Goal: Complete application form

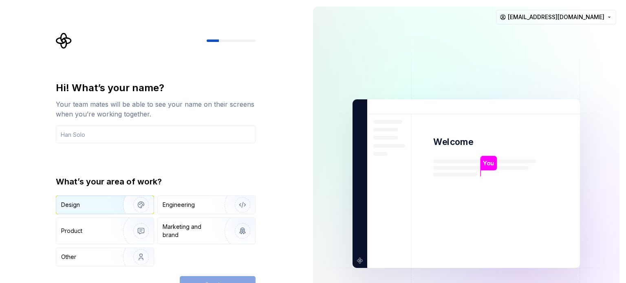
click at [105, 206] on div "Design" at bounding box center [86, 205] width 51 height 8
click at [290, 177] on div "Hi! What’s your name? Your team mates will be able to see your name on their sc…" at bounding box center [153, 183] width 306 height 367
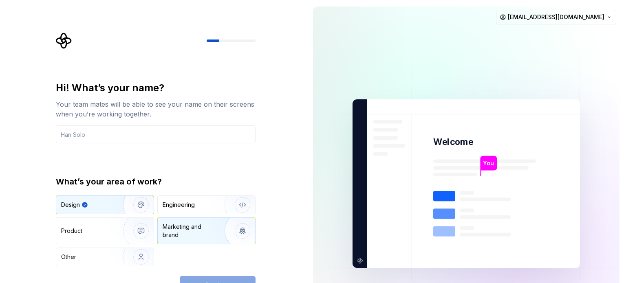
drag, startPoint x: 231, startPoint y: 280, endPoint x: 205, endPoint y: 230, distance: 55.7
click at [231, 280] on div "Continue" at bounding box center [218, 285] width 76 height 18
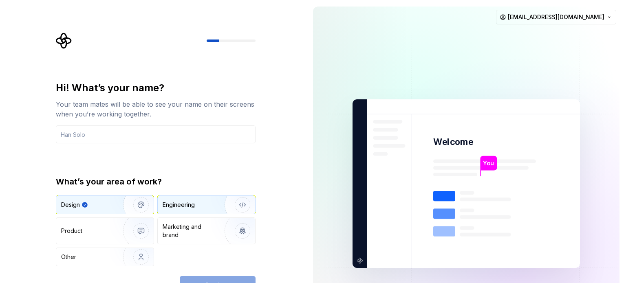
click at [180, 211] on div "Engineering" at bounding box center [206, 205] width 97 height 18
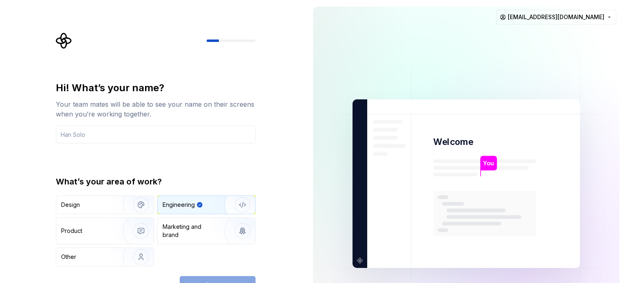
click at [109, 193] on div "What’s your area of work? Design Engineering Product Marketing and brand Other" at bounding box center [156, 221] width 200 height 90
drag, startPoint x: 117, startPoint y: 177, endPoint x: 117, endPoint y: 189, distance: 11.4
click at [117, 179] on div "What’s your area of work?" at bounding box center [156, 181] width 200 height 11
click at [102, 207] on div "Design" at bounding box center [86, 205] width 51 height 8
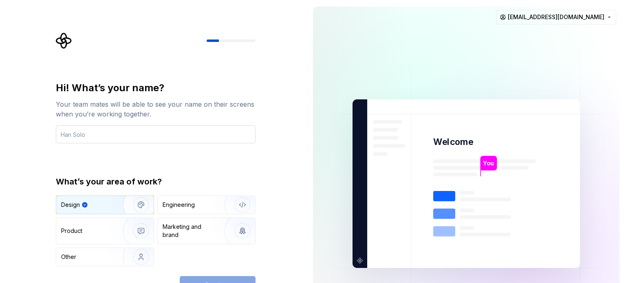
click at [123, 136] on input "text" at bounding box center [156, 134] width 200 height 18
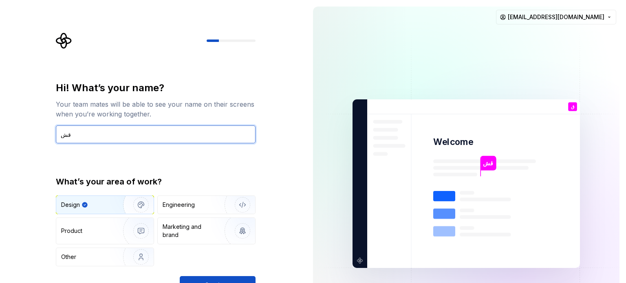
type input "ق"
type input "rava"
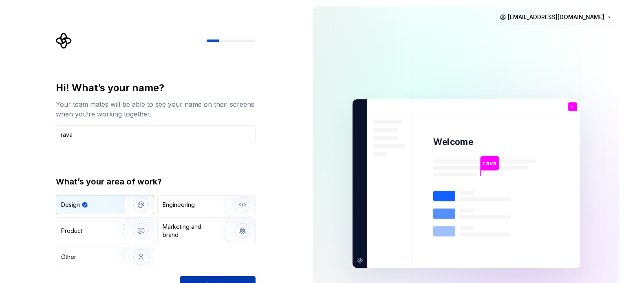
click at [233, 277] on button "Continue" at bounding box center [218, 285] width 76 height 18
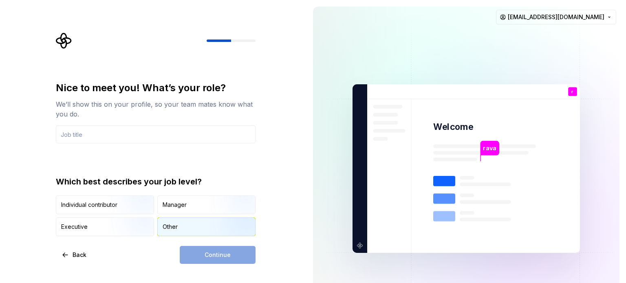
click at [201, 219] on div "Other" at bounding box center [206, 227] width 97 height 18
click at [159, 139] on input "text" at bounding box center [156, 134] width 200 height 18
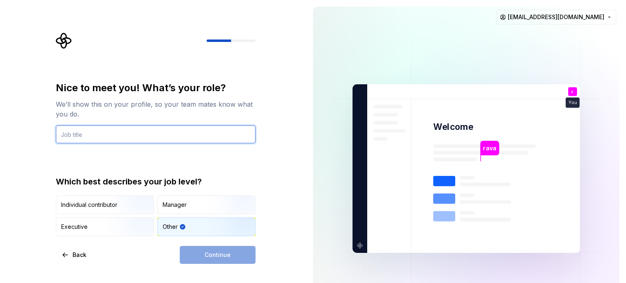
type input "social"
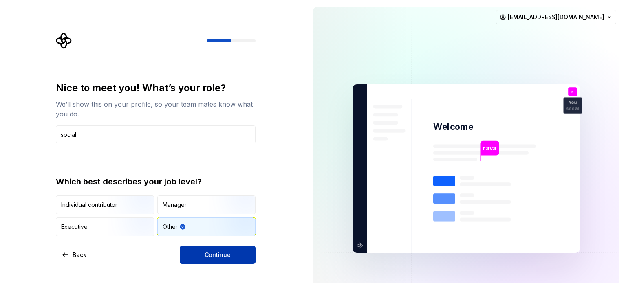
click at [233, 258] on button "Continue" at bounding box center [218, 255] width 76 height 18
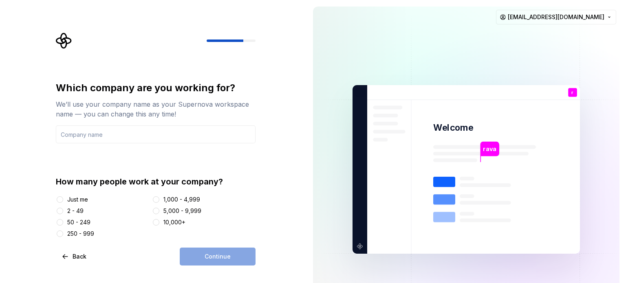
click at [78, 198] on div "Just me" at bounding box center [77, 199] width 21 height 8
click at [63, 198] on button "Just me" at bounding box center [60, 199] width 7 height 7
drag, startPoint x: 221, startPoint y: 260, endPoint x: 213, endPoint y: 240, distance: 21.8
click at [221, 260] on div "Continue" at bounding box center [218, 257] width 76 height 18
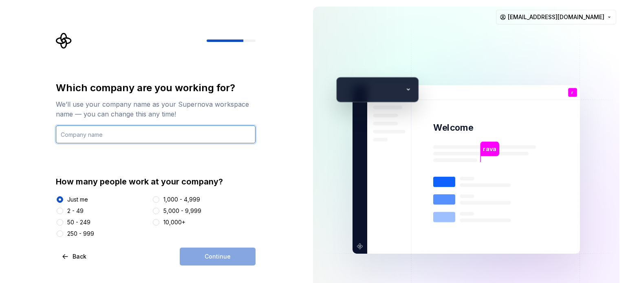
click at [145, 141] on input "text" at bounding box center [156, 134] width 200 height 18
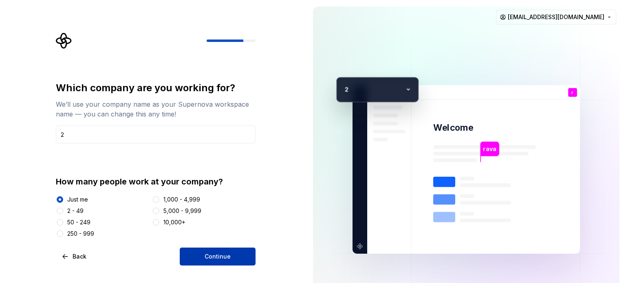
click at [218, 249] on button "Continue" at bounding box center [218, 257] width 76 height 18
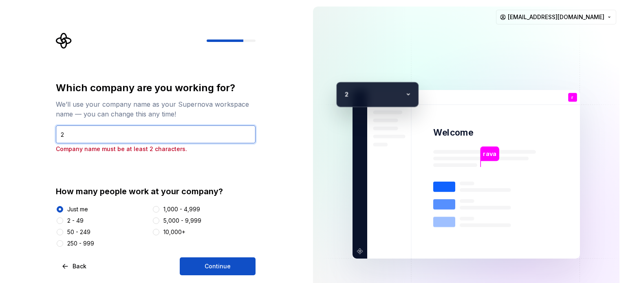
click at [115, 135] on input "2" at bounding box center [156, 134] width 200 height 18
type input "2ccc"
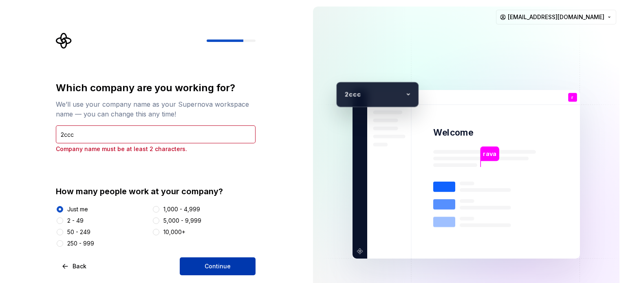
click at [235, 266] on button "Continue" at bounding box center [218, 266] width 76 height 18
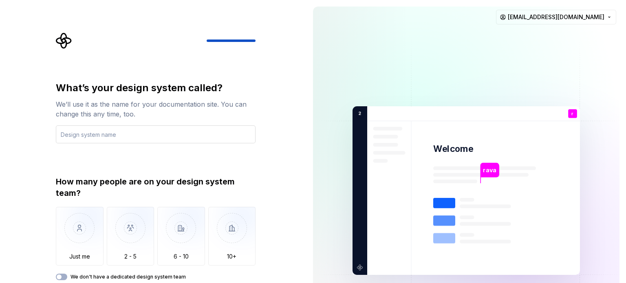
click at [118, 134] on input "text" at bounding box center [156, 134] width 200 height 18
drag, startPoint x: 52, startPoint y: 221, endPoint x: 58, endPoint y: 222, distance: 5.8
click at [53, 222] on div "What’s your design system called? We’ll use it as the name for your documentati…" at bounding box center [158, 170] width 214 height 275
click at [70, 223] on img "button" at bounding box center [80, 234] width 48 height 55
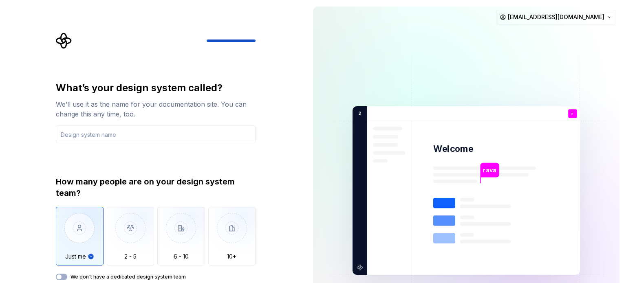
drag, startPoint x: 104, startPoint y: 104, endPoint x: 103, endPoint y: 117, distance: 12.6
click at [104, 106] on div "We’ll use it as the name for your documentation site. You can change this any t…" at bounding box center [156, 109] width 200 height 20
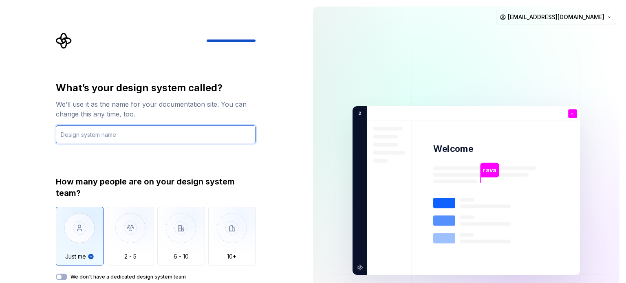
click at [105, 133] on input "text" at bounding box center [156, 134] width 200 height 18
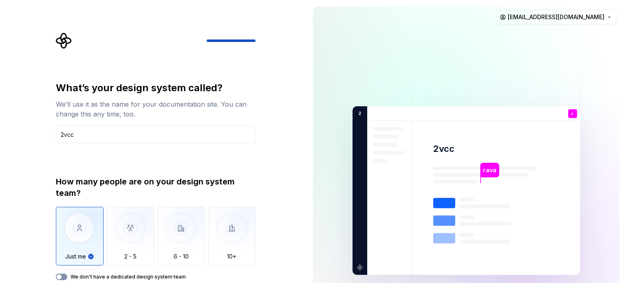
click at [63, 274] on button "We don't have a dedicated design system team" at bounding box center [61, 277] width 11 height 7
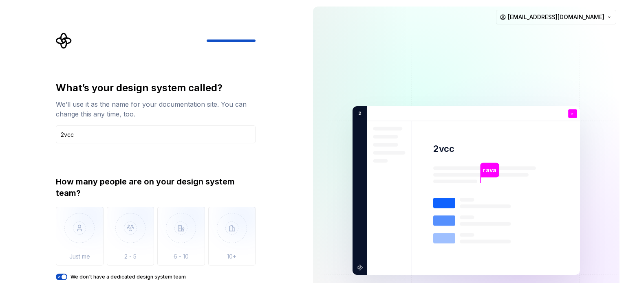
click at [170, 124] on div "What’s your design system called? We’ll use it as the name for your documentati…" at bounding box center [156, 112] width 200 height 62
click at [168, 117] on div "We’ll use it as the name for your documentation site. You can change this any t…" at bounding box center [156, 109] width 200 height 20
click at [286, 94] on div "What’s your design system called? We’ll use it as the name for your documentati…" at bounding box center [153, 190] width 306 height 381
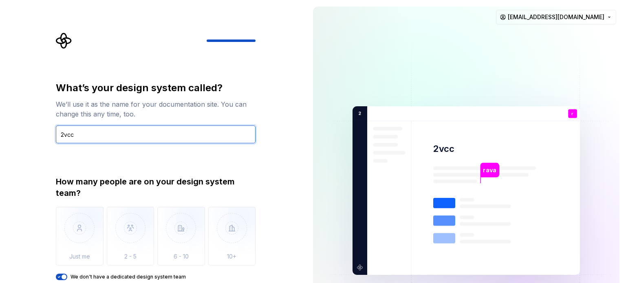
click at [106, 140] on input "2vcc" at bounding box center [156, 134] width 200 height 18
type input "2"
type input "d"
type input "[PERSON_NAME]"
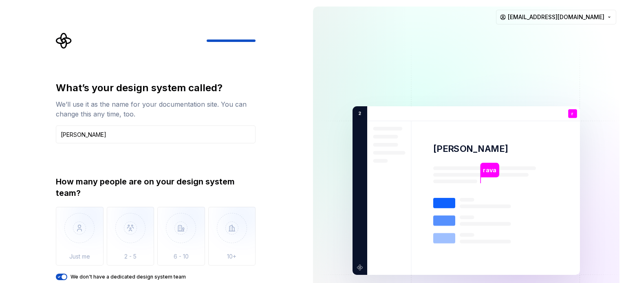
click at [62, 277] on span "button" at bounding box center [63, 277] width 5 height 5
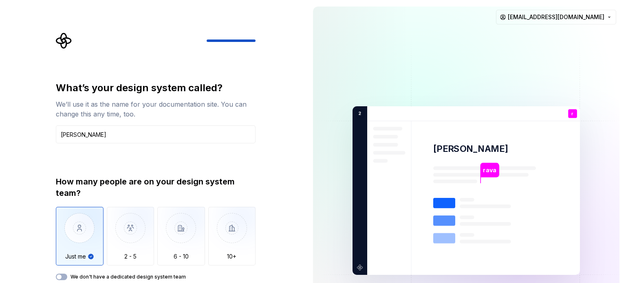
click at [90, 237] on img "button" at bounding box center [80, 234] width 48 height 55
click at [132, 230] on img "button" at bounding box center [131, 234] width 48 height 55
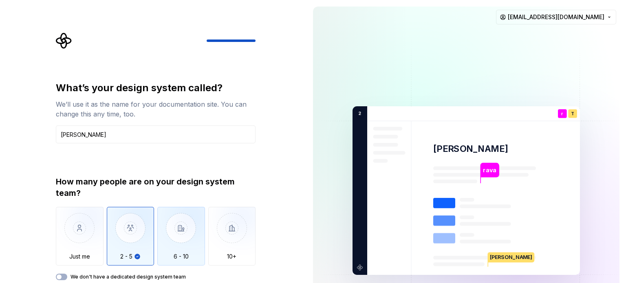
click at [174, 226] on img "button" at bounding box center [181, 234] width 48 height 55
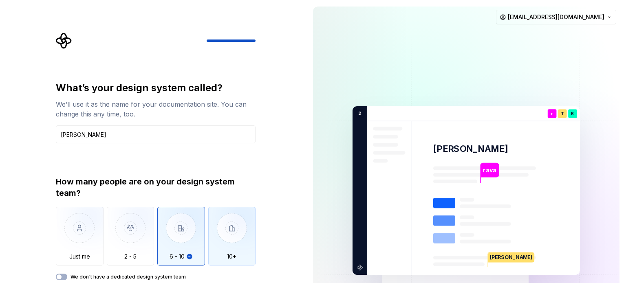
click at [228, 228] on img "button" at bounding box center [232, 234] width 48 height 55
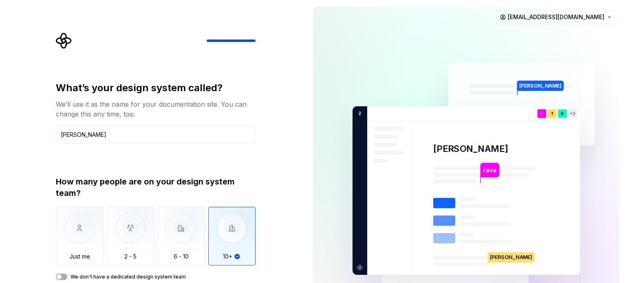
click at [53, 237] on div "What’s your design system called? We’ll use it as the name for your documentati…" at bounding box center [158, 170] width 214 height 275
click at [91, 228] on img "button" at bounding box center [80, 234] width 48 height 55
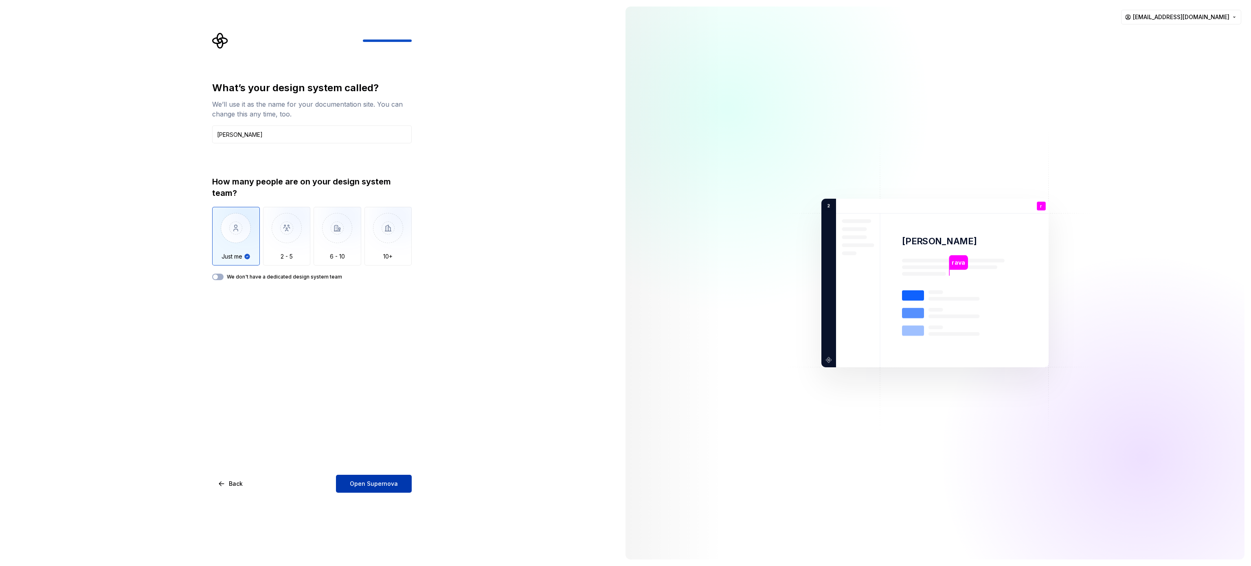
click at [371, 283] on span "Open Supernova" at bounding box center [374, 484] width 48 height 8
